Goal: Information Seeking & Learning: Learn about a topic

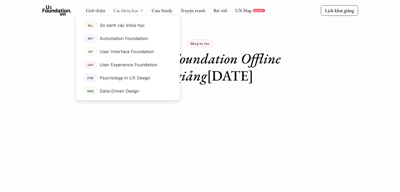
click at [123, 10] on link "Các khóa học" at bounding box center [125, 10] width 25 height 6
click at [117, 66] on p "User Experience Foundation" at bounding box center [129, 65] width 58 height 8
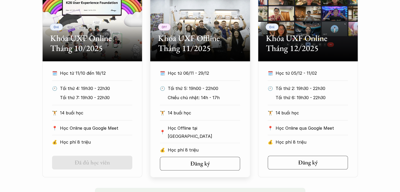
scroll to position [342, 0]
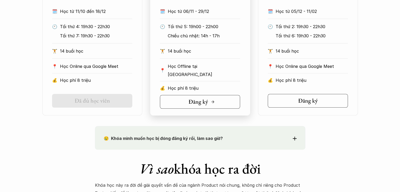
click at [200, 100] on h5 "Đăng ký" at bounding box center [198, 101] width 19 height 7
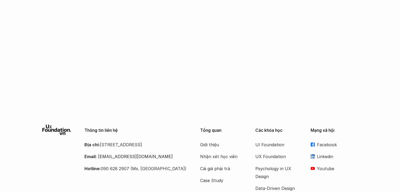
scroll to position [923, 0]
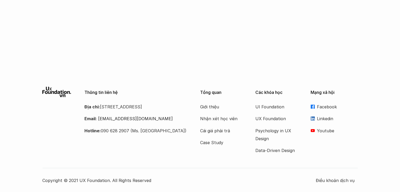
drag, startPoint x: 121, startPoint y: 106, endPoint x: 153, endPoint y: 106, distance: 31.6
click at [153, 106] on p "Địa chỉ: [STREET_ADDRESS]" at bounding box center [135, 107] width 103 height 8
copy p "số 116 Trung Liệt"
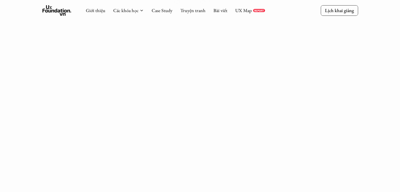
scroll to position [0, 0]
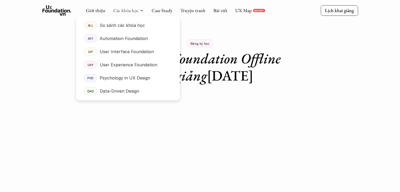
click at [129, 13] on div at bounding box center [128, 54] width 104 height 93
click at [120, 52] on p "User Interface Foundation" at bounding box center [127, 52] width 54 height 8
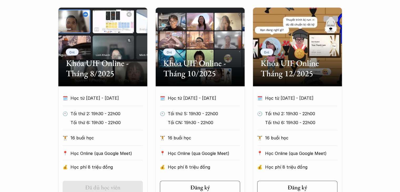
scroll to position [368, 0]
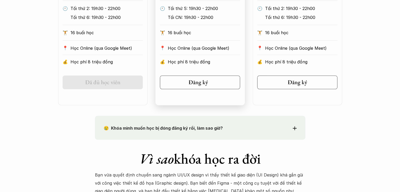
click at [192, 81] on h5 "Đăng ký" at bounding box center [198, 82] width 19 height 7
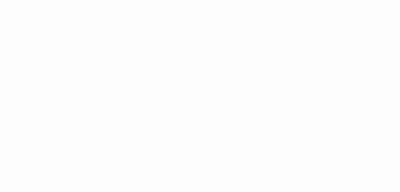
scroll to position [91, 0]
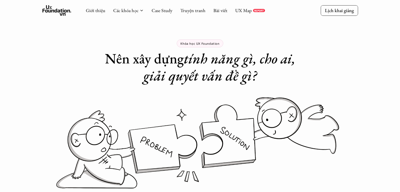
scroll to position [2395, 0]
